Goal: Information Seeking & Learning: Find specific fact

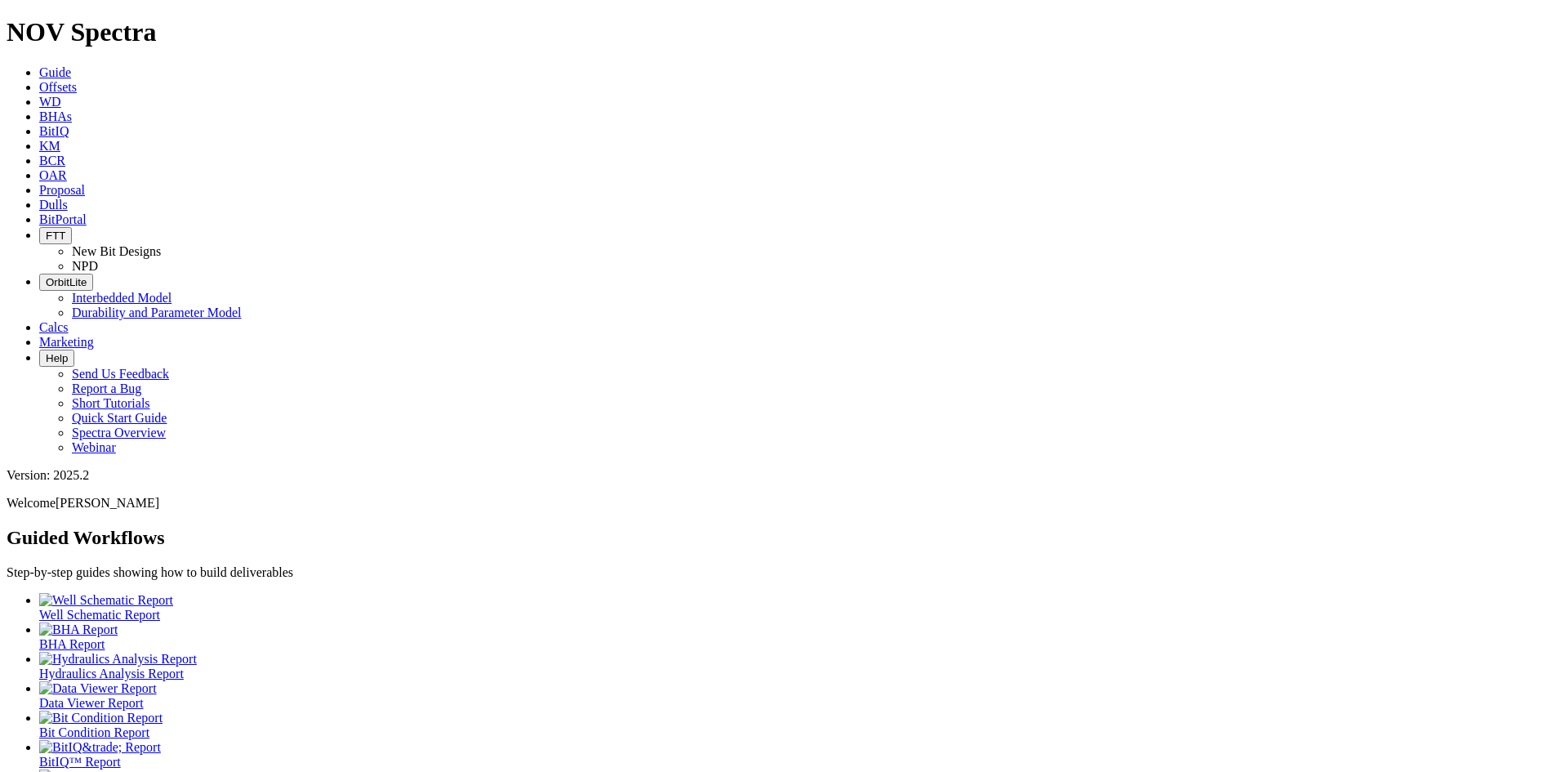
click at [39, 198] on icon at bounding box center [39, 205] width 0 height 14
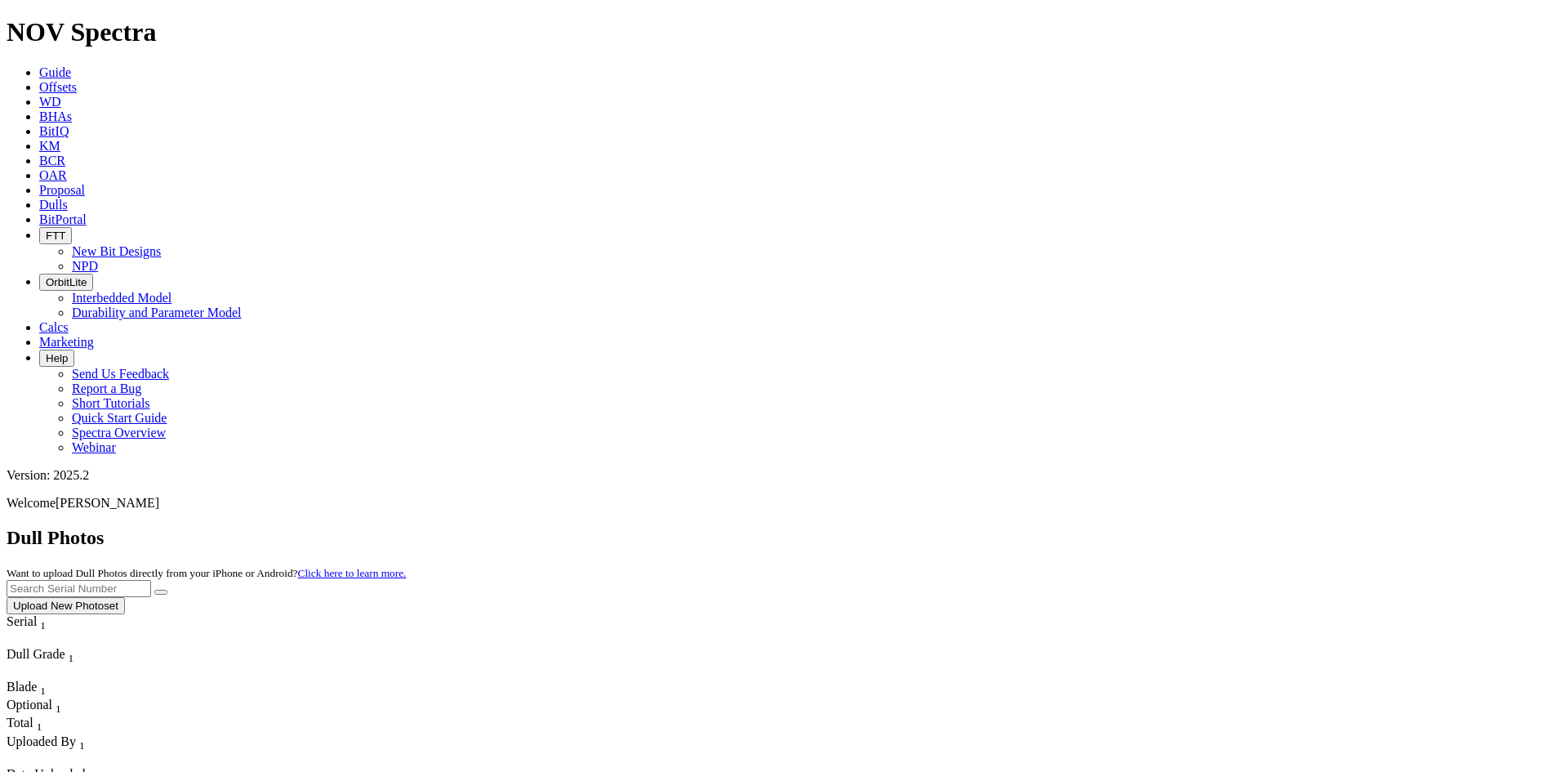
click at [39, 168] on icon at bounding box center [39, 175] width 0 height 14
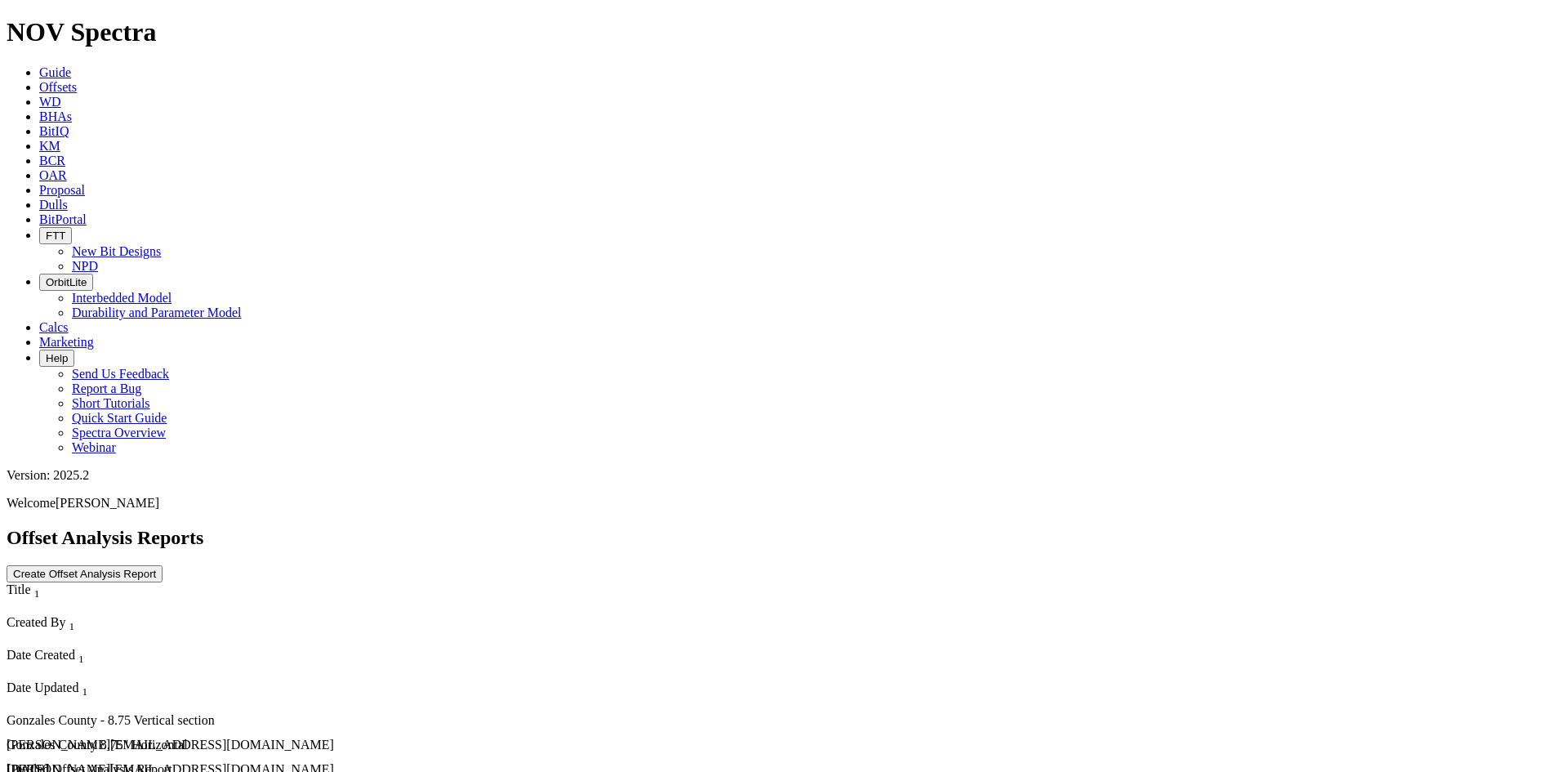
click at [61, 139] on span "KM" at bounding box center [49, 146] width 21 height 14
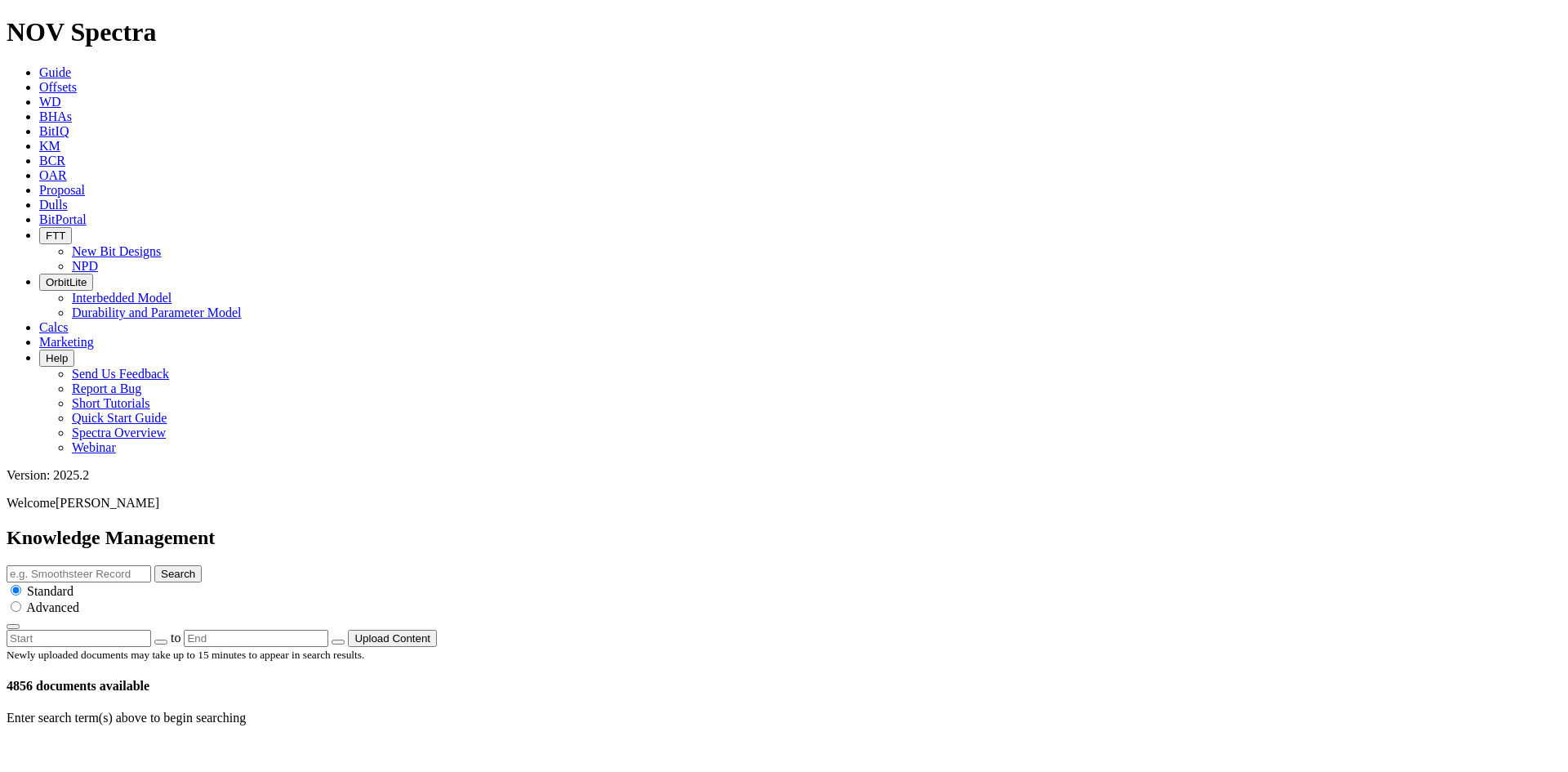
click at [151, 565] on input "text" at bounding box center [78, 573] width 144 height 17
type input "Eclipse"
click at [202, 565] on button "Search" at bounding box center [178, 573] width 48 height 17
click at [151, 565] on input "Eclipse" at bounding box center [78, 573] width 144 height 17
type input "Eclipse Performance Summary"
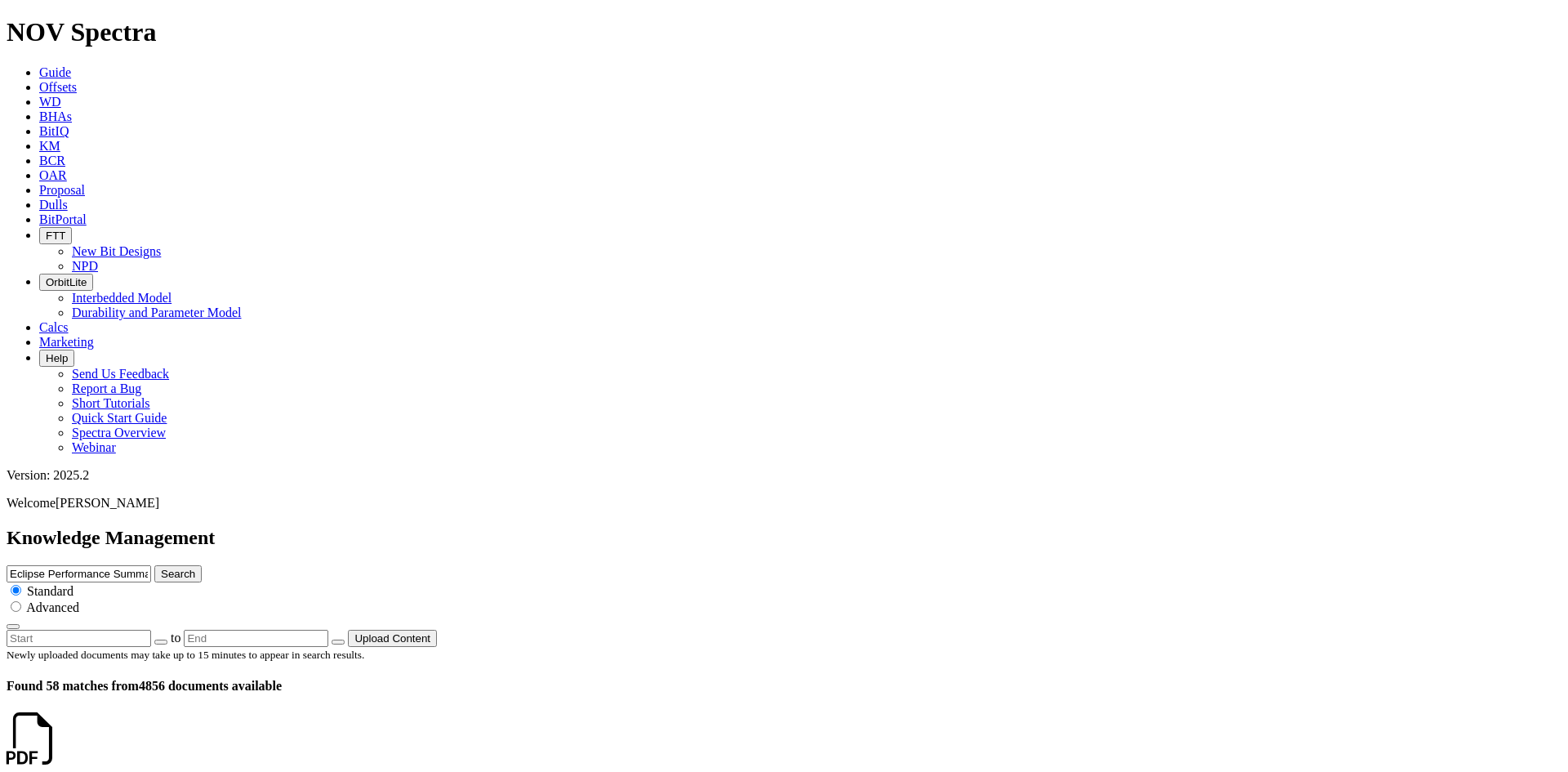
click at [154, 565] on button "Search" at bounding box center [178, 573] width 48 height 17
click at [59, 746] on link at bounding box center [59, 753] width 0 height 14
